Goal: Task Accomplishment & Management: Manage account settings

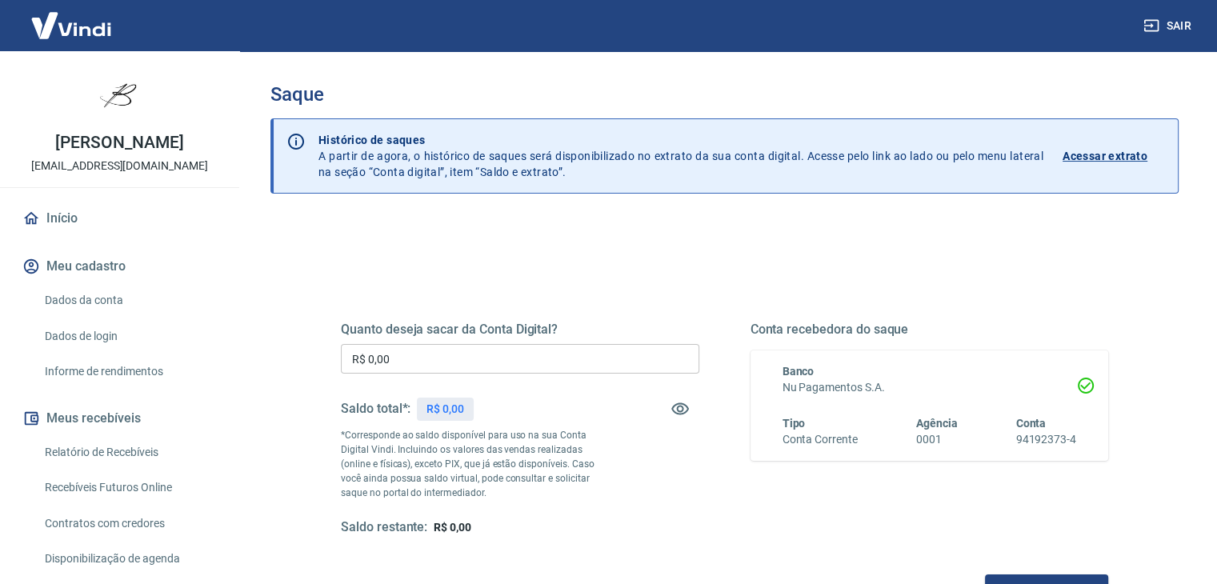
click at [557, 296] on div "Quanto deseja sacar da Conta Digital? R$ 0,00 ​ Saldo total*: R$ 0,00 *Correspo…" at bounding box center [724, 443] width 767 height 321
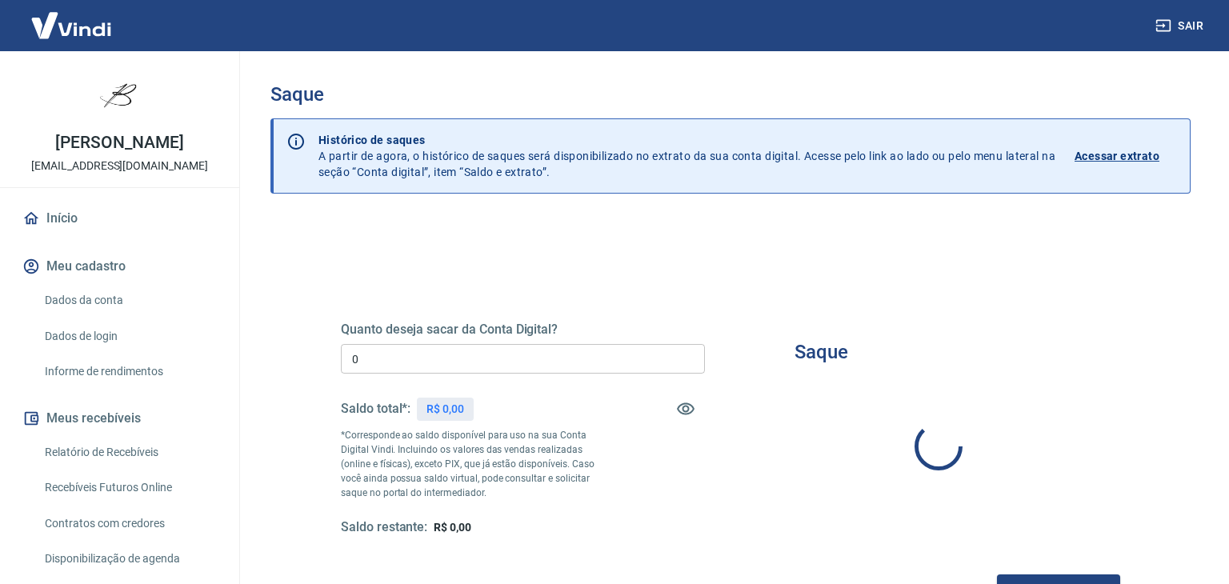
type input "R$ 0,00"
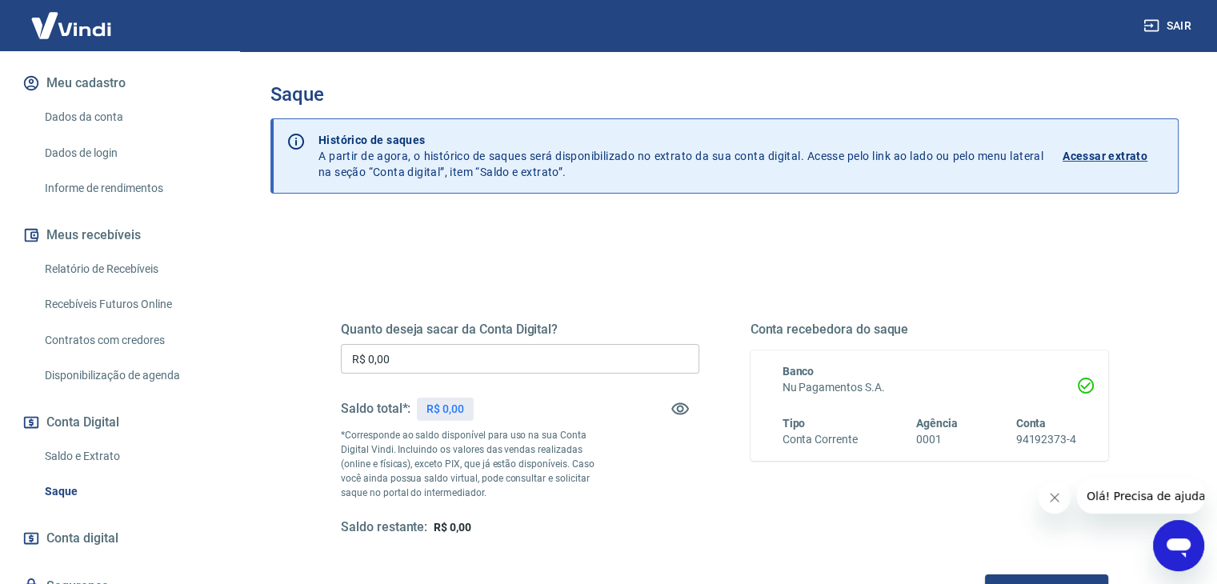
scroll to position [165, 0]
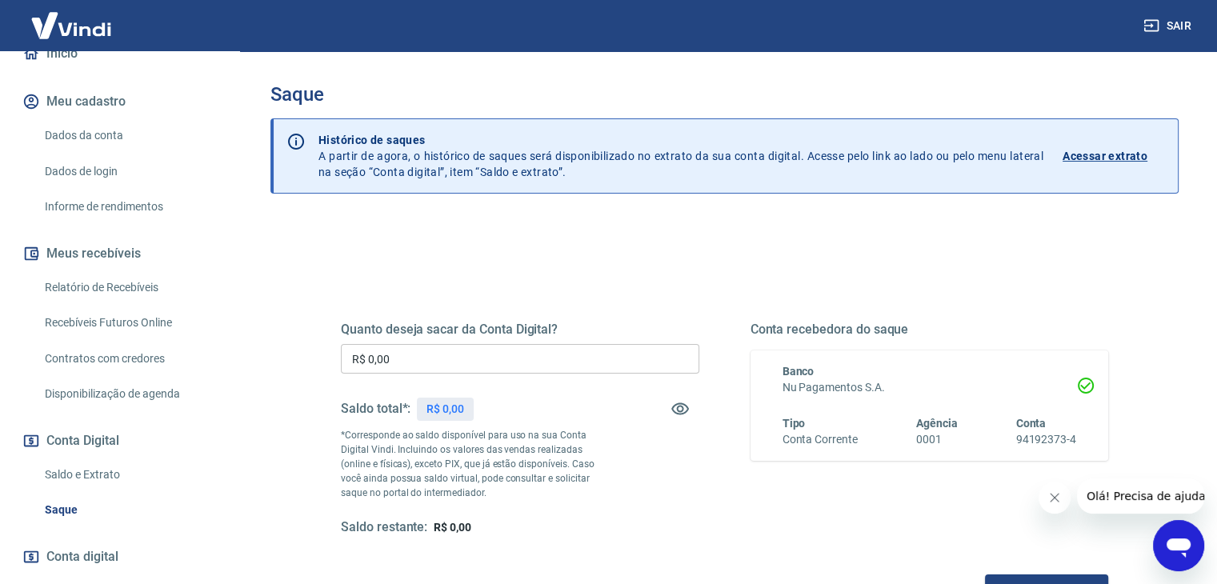
click at [111, 289] on link "Relatório de Recebíveis" at bounding box center [129, 287] width 182 height 33
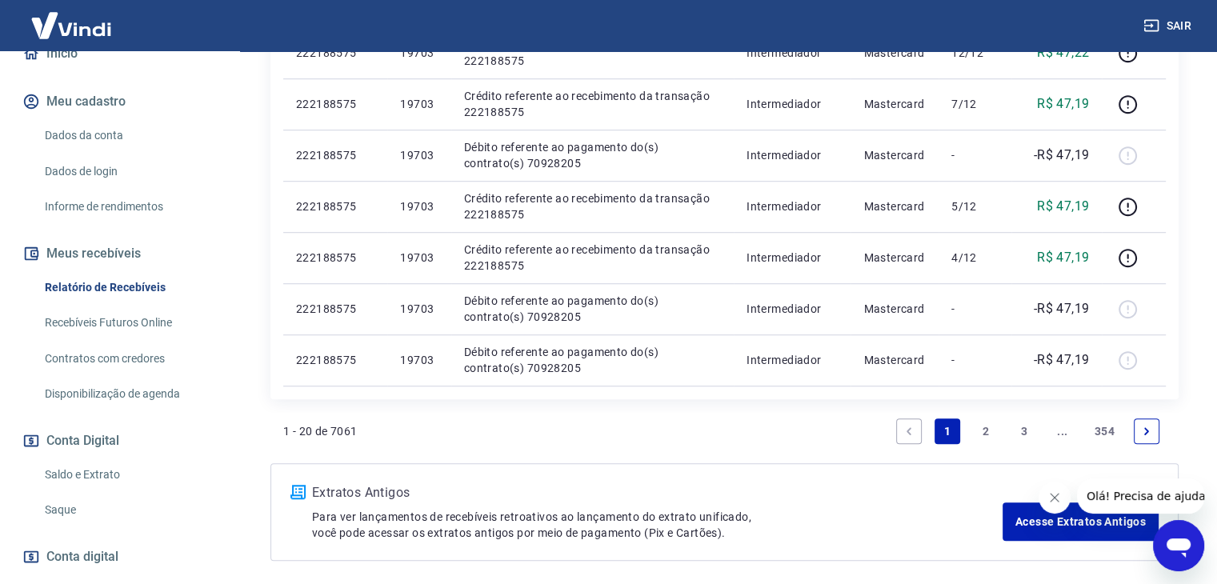
scroll to position [1210, 0]
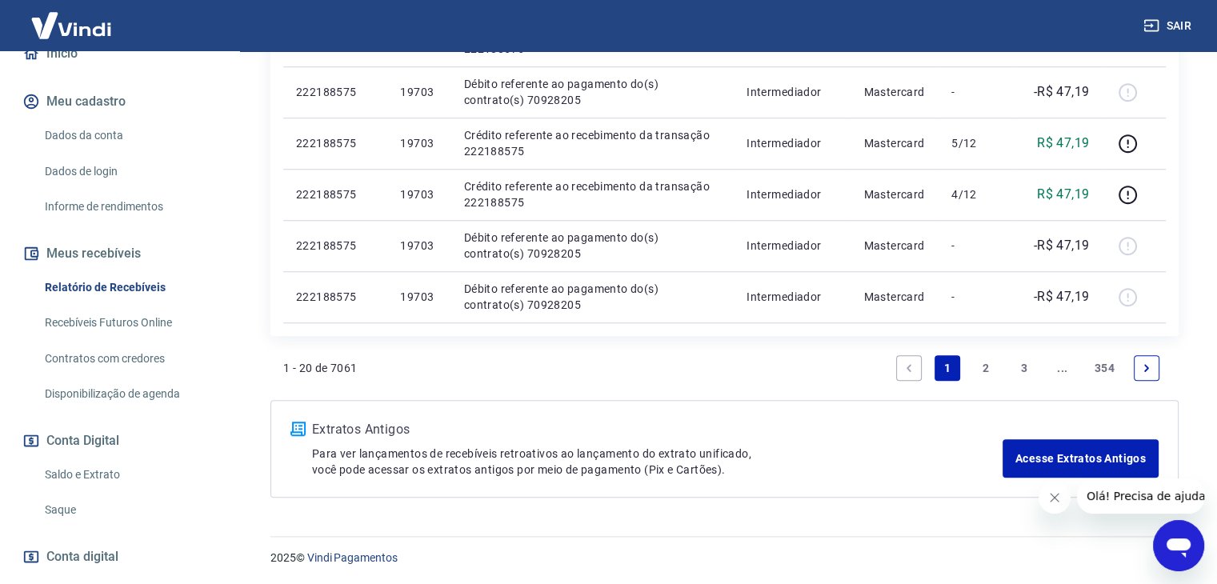
click at [103, 359] on link "Contratos com credores" at bounding box center [129, 358] width 182 height 33
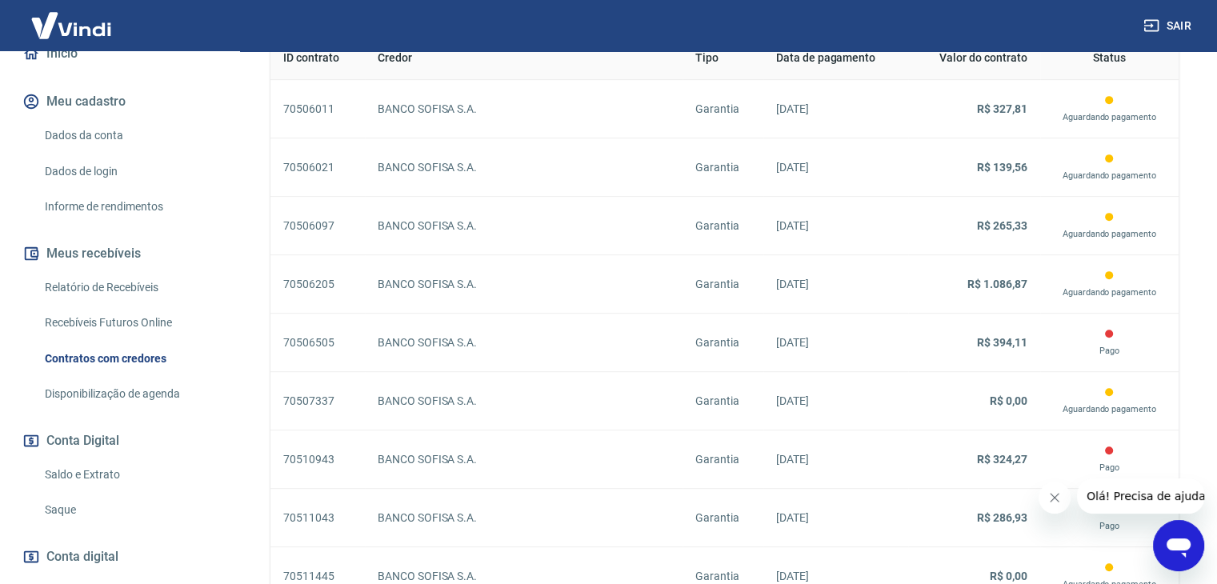
scroll to position [595, 0]
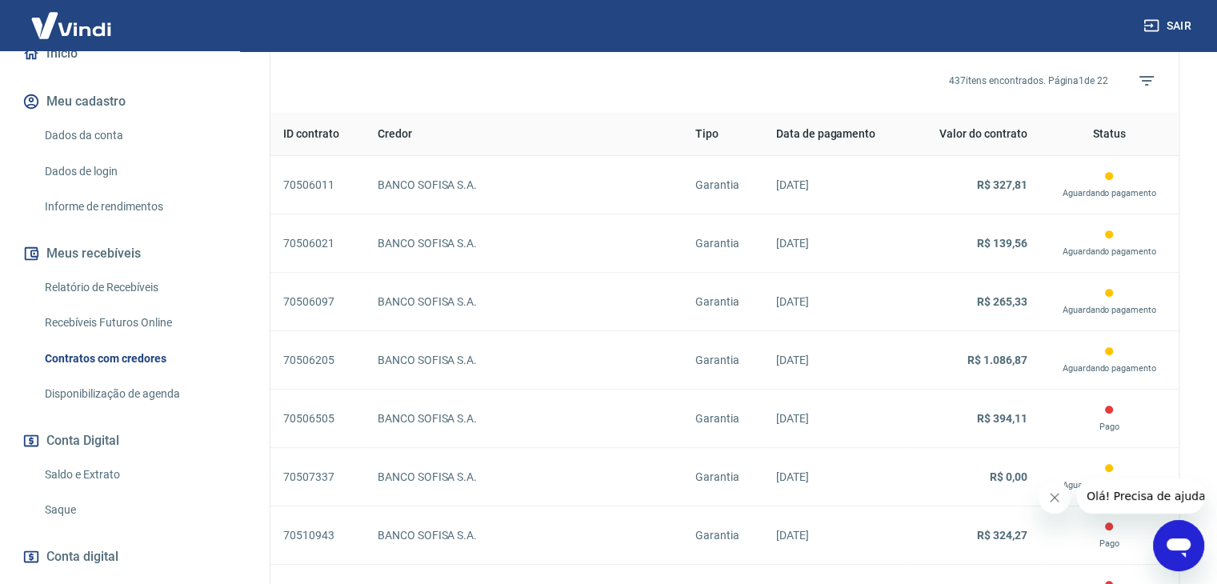
click at [1067, 492] on button "Fechar mensagem da empresa" at bounding box center [1055, 498] width 32 height 32
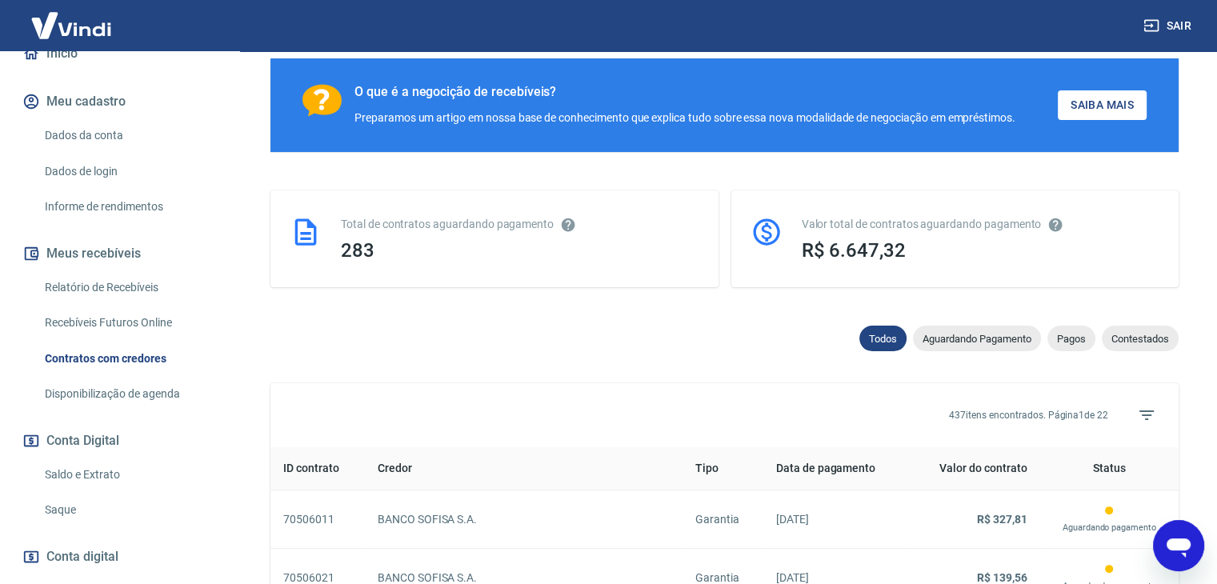
scroll to position [256, 0]
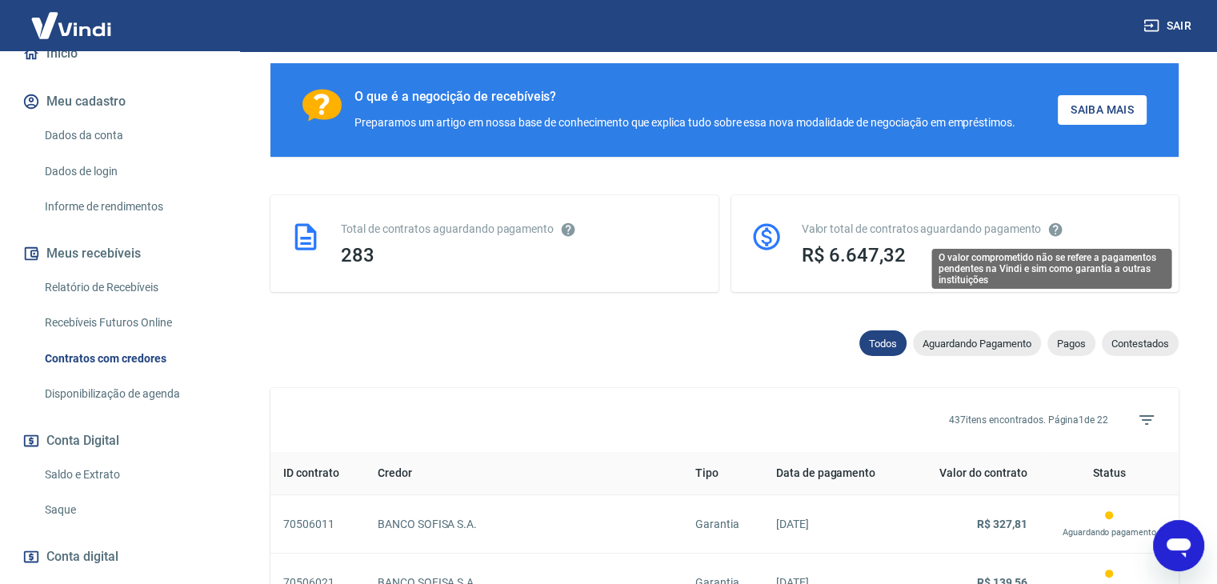
click at [1053, 228] on icon "O valor comprometido não se refere a pagamentos pendentes na Vindi e sim como g…" at bounding box center [1056, 229] width 14 height 14
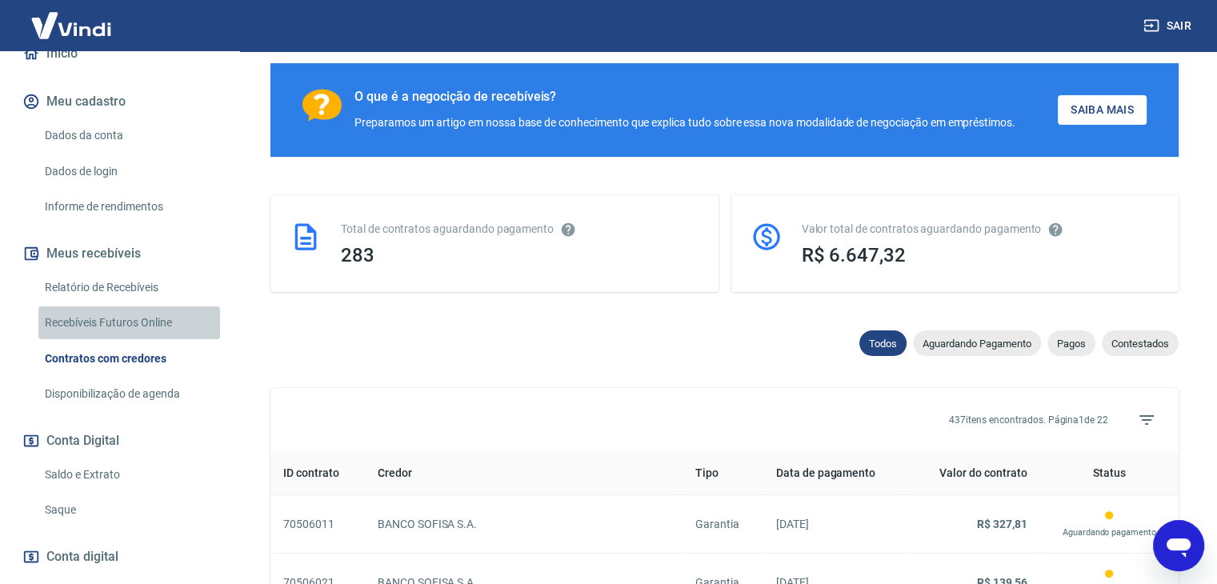
click at [134, 315] on link "Recebíveis Futuros Online" at bounding box center [129, 322] width 182 height 33
